Goal: Task Accomplishment & Management: Manage account settings

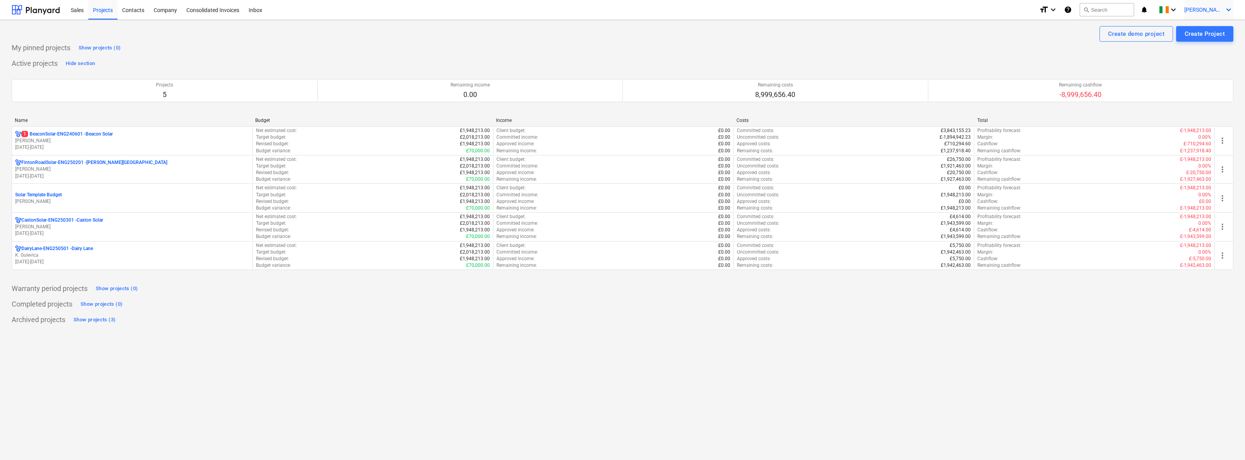
click at [1218, 7] on span "[PERSON_NAME]" at bounding box center [1204, 10] width 39 height 6
click at [1217, 9] on div at bounding box center [622, 230] width 1245 height 460
click at [1214, 10] on span "[PERSON_NAME]" at bounding box center [1204, 10] width 39 height 6
click at [1201, 47] on div "Log out" at bounding box center [1210, 43] width 47 height 12
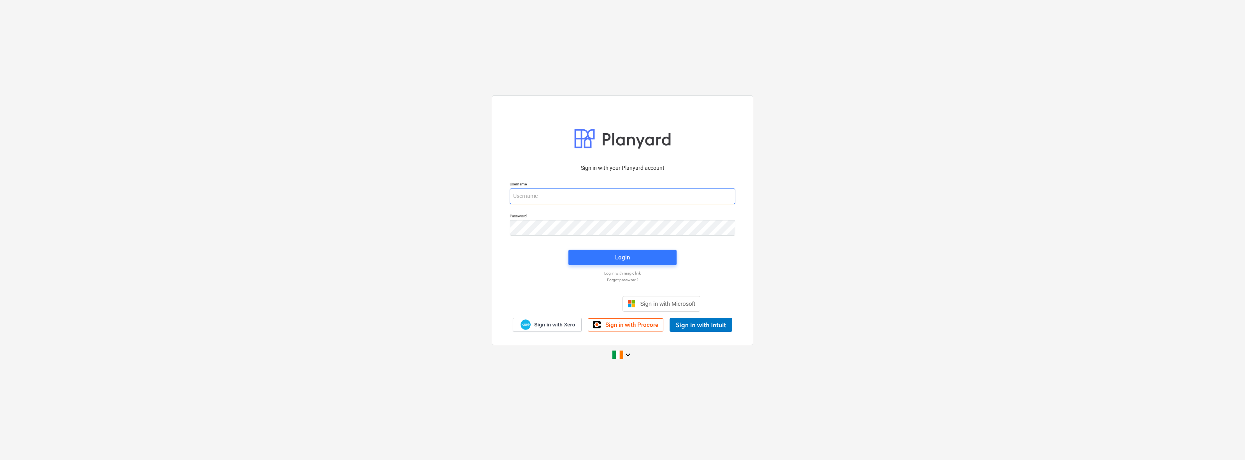
click at [548, 195] on input "email" at bounding box center [623, 196] width 226 height 16
click at [535, 179] on div "Username" at bounding box center [622, 193] width 235 height 32
click at [524, 197] on input "email" at bounding box center [623, 196] width 226 height 16
